Goal: Check status: Check status

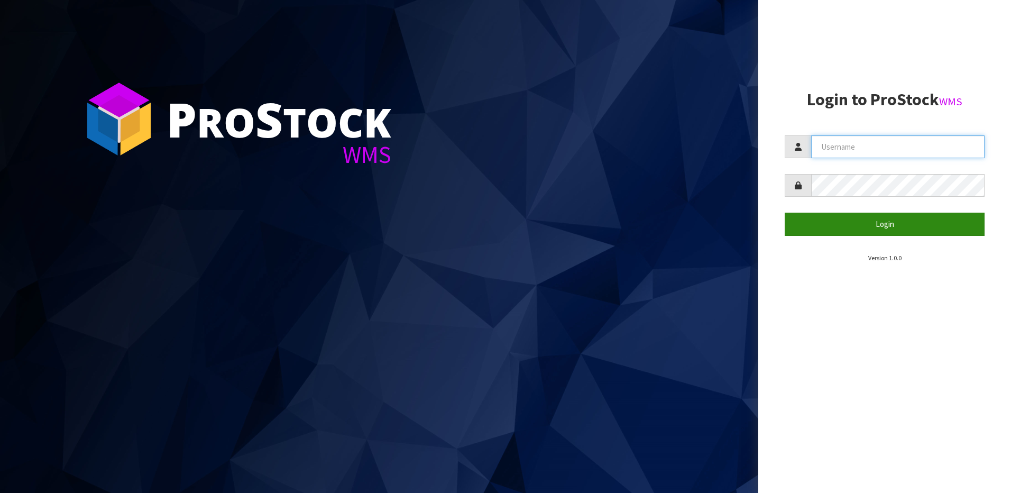
type input "[EMAIL_ADDRESS][DOMAIN_NAME]"
click at [847, 234] on button "Login" at bounding box center [885, 224] width 200 height 23
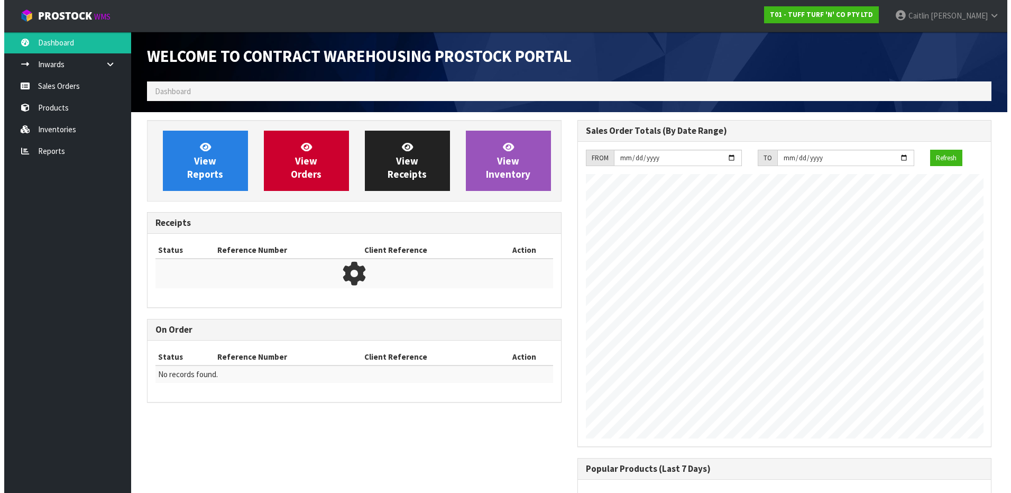
scroll to position [587, 430]
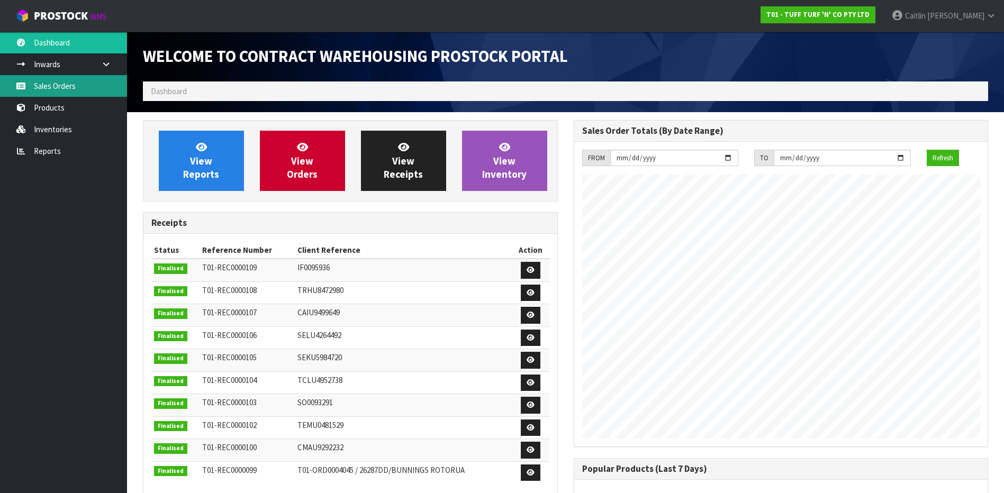
click at [58, 89] on link "Sales Orders" at bounding box center [63, 86] width 127 height 22
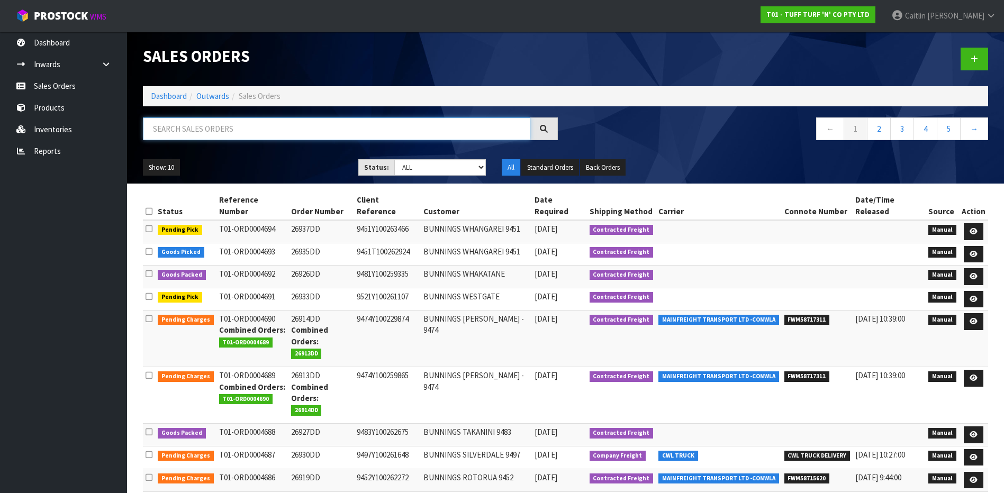
click at [257, 130] on input "text" at bounding box center [336, 128] width 387 height 23
paste input "26878"
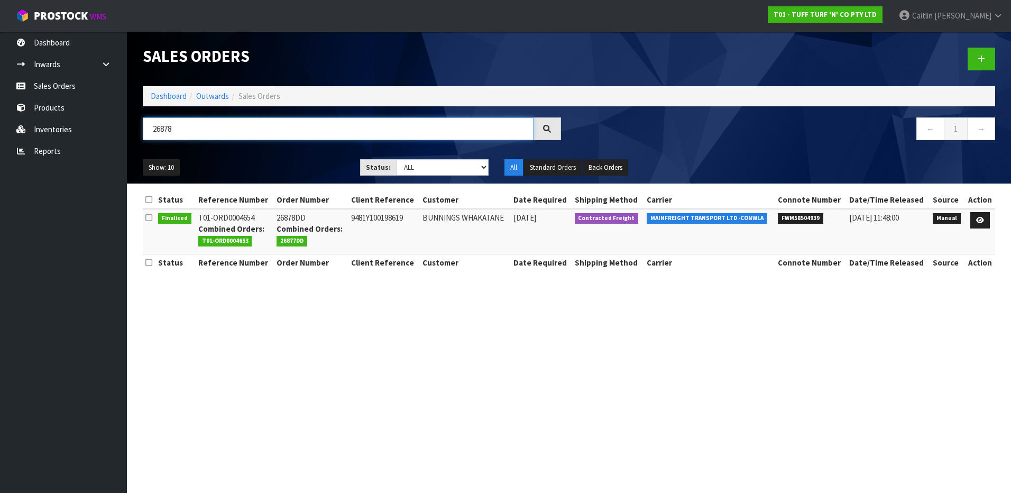
type input "26878"
click at [809, 217] on span "FWM58504939" at bounding box center [800, 218] width 45 height 11
copy span "FWM58504939"
click at [285, 217] on td "26878DD Combined Orders: 26877DD" at bounding box center [311, 231] width 75 height 45
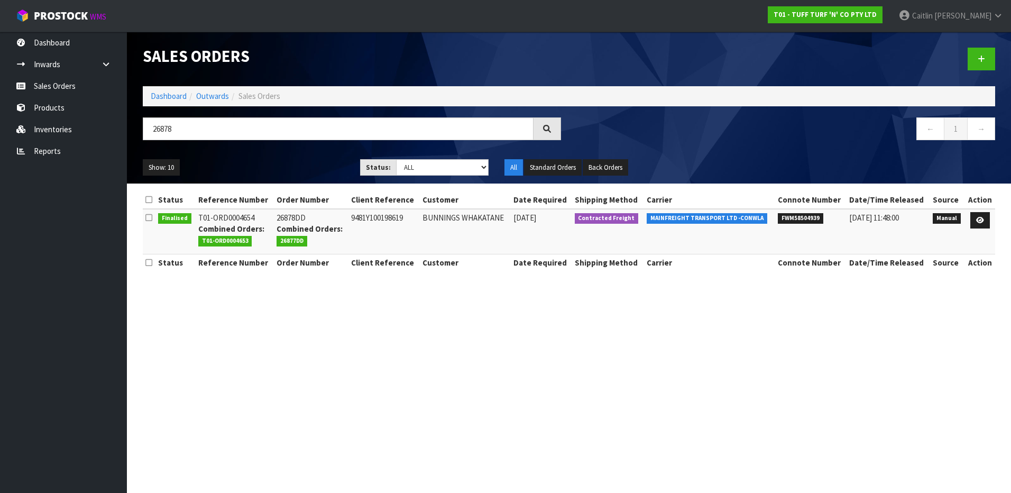
click at [285, 217] on td "26878DD Combined Orders: 26877DD" at bounding box center [311, 231] width 75 height 45
copy td "26878DD"
click at [479, 218] on td "BUNNINGS WHAKATANE" at bounding box center [465, 231] width 90 height 45
copy td "WHAKATANE"
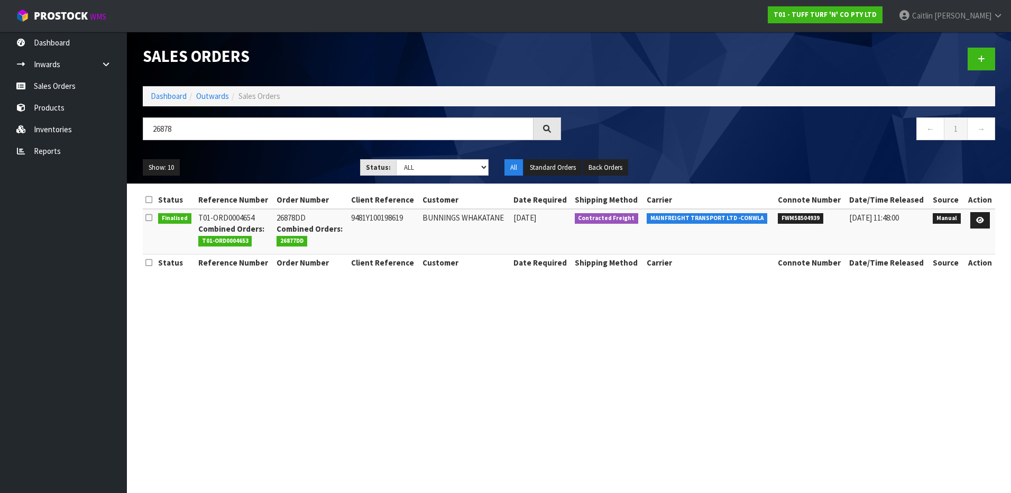
click at [298, 216] on td "26878DD Combined Orders: 26877DD" at bounding box center [311, 231] width 75 height 45
copy td "26878DD"
click at [372, 222] on td "9481Y100198619" at bounding box center [384, 231] width 71 height 45
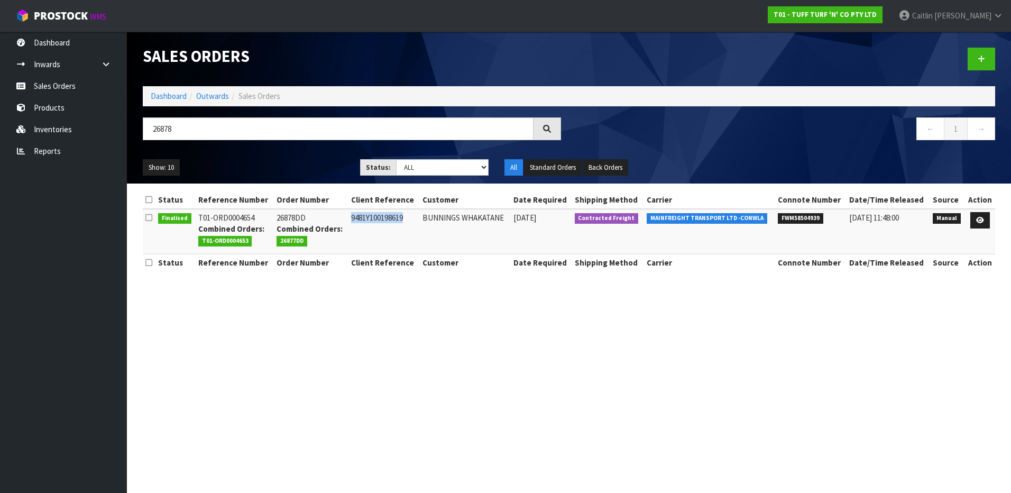
copy td "9481Y100198619"
click at [478, 328] on section "Sales Orders Dashboard Outwards Sales Orders 26878 ← 1 → Show: 10 5 10 25 50 St…" at bounding box center [505, 246] width 1011 height 493
